Goal: Task Accomplishment & Management: Complete application form

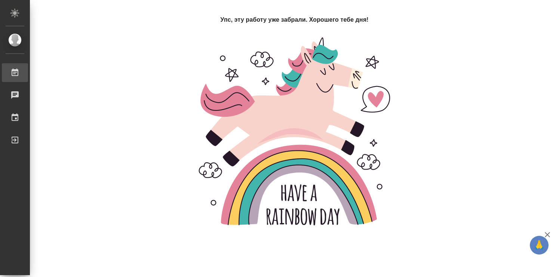
click at [15, 75] on div "Работы" at bounding box center [5, 72] width 19 height 11
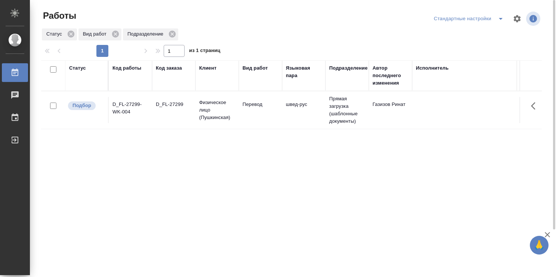
click at [298, 115] on td "швед-рус" at bounding box center [303, 110] width 43 height 26
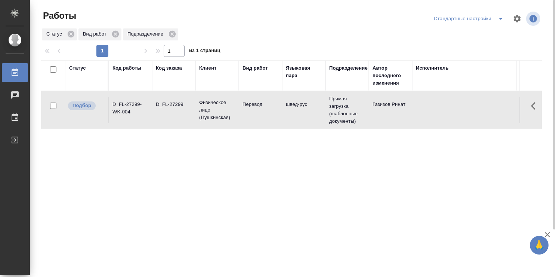
click at [298, 115] on td "швед-рус" at bounding box center [303, 110] width 43 height 26
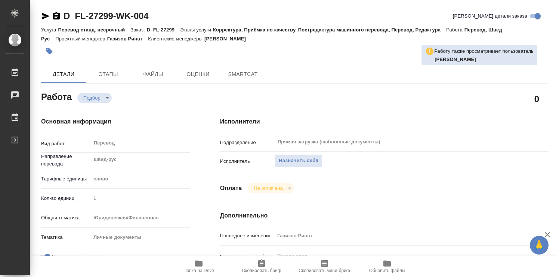
type textarea "x"
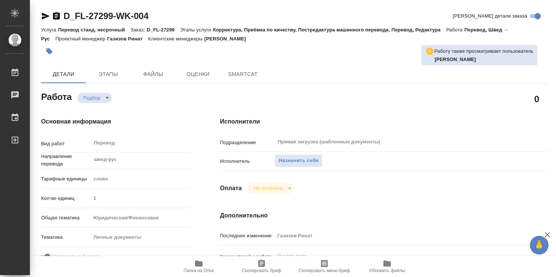
type textarea "x"
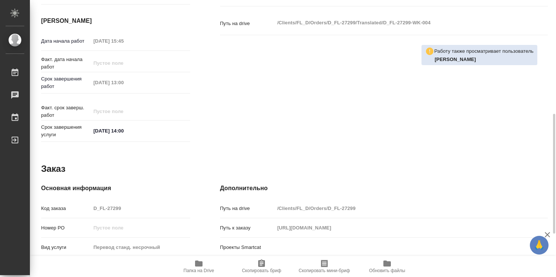
type textarea "x"
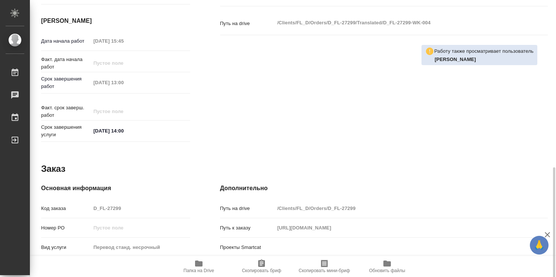
scroll to position [361, 0]
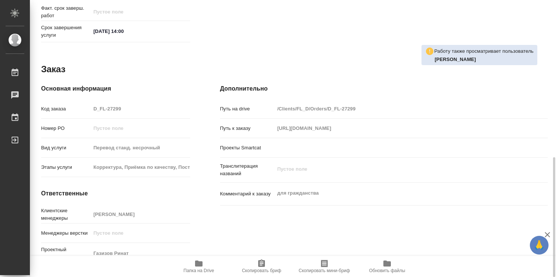
type textarea "x"
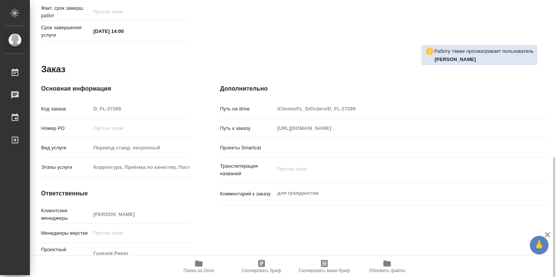
type textarea "x"
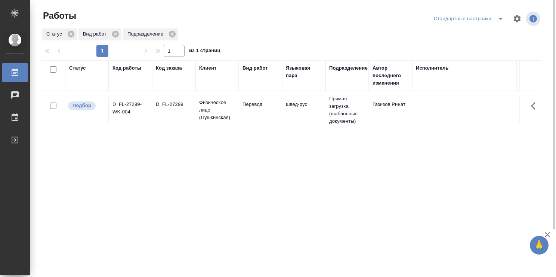
click at [158, 113] on td "D_FL-27299" at bounding box center [173, 110] width 43 height 26
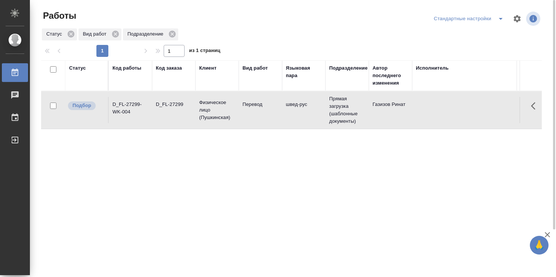
click at [169, 115] on td "D_FL-27299" at bounding box center [173, 110] width 43 height 26
click at [169, 114] on td "D_FL-27299" at bounding box center [173, 110] width 43 height 26
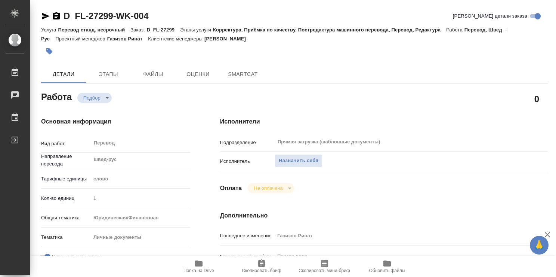
type textarea "x"
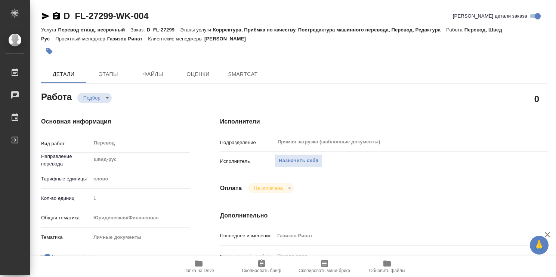
type textarea "x"
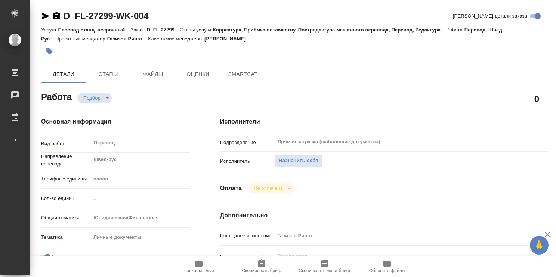
type textarea "x"
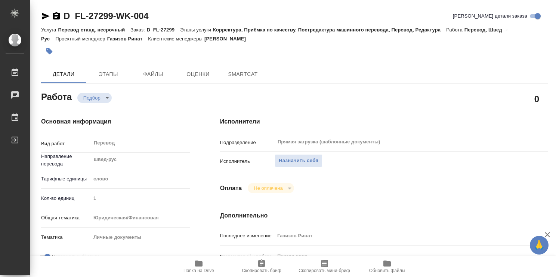
type textarea "x"
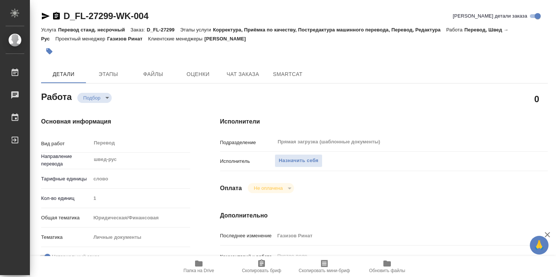
type textarea "x"
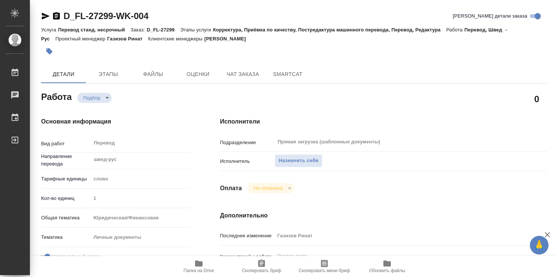
scroll to position [112, 0]
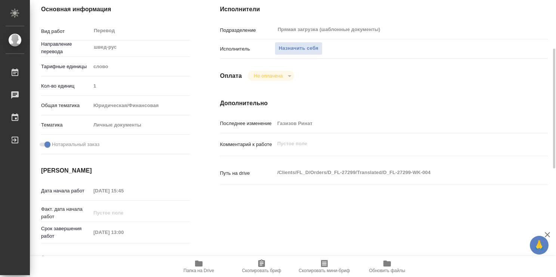
type textarea "x"
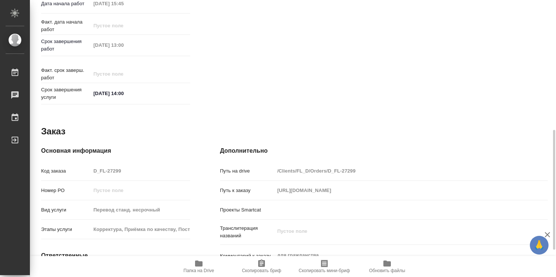
scroll to position [361, 0]
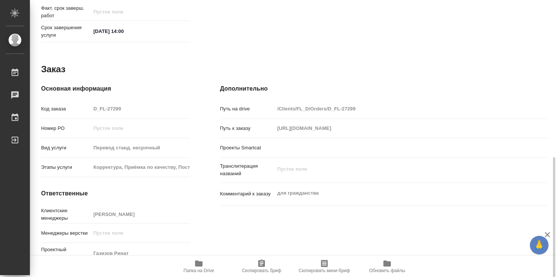
type textarea "x"
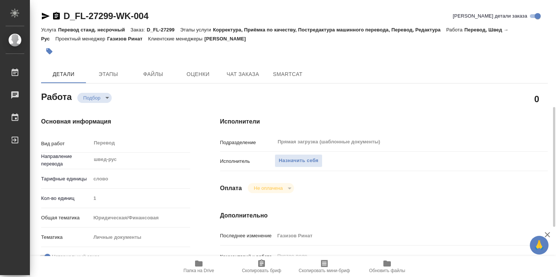
scroll to position [112, 0]
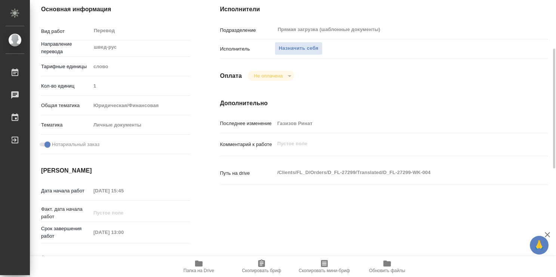
click at [195, 267] on icon "button" at bounding box center [198, 263] width 9 height 9
